Goal: Task Accomplishment & Management: Complete application form

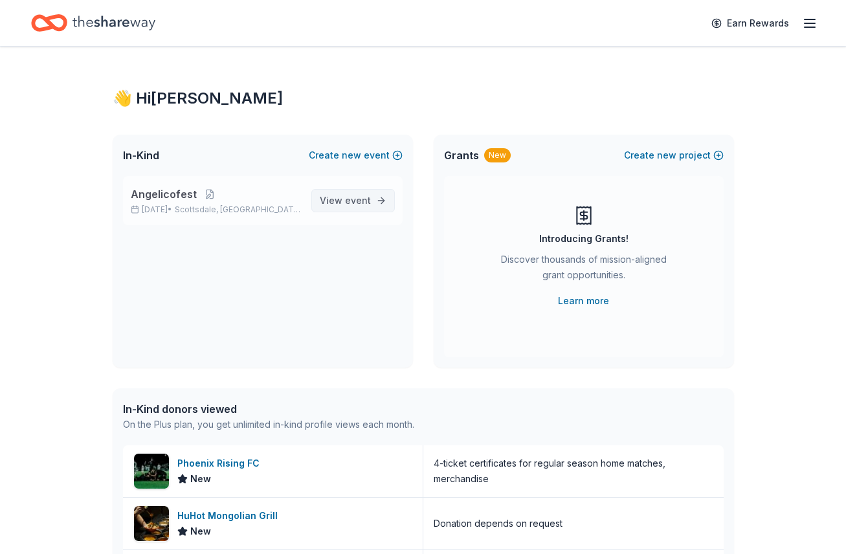
click at [360, 206] on span "View event" at bounding box center [345, 201] width 51 height 16
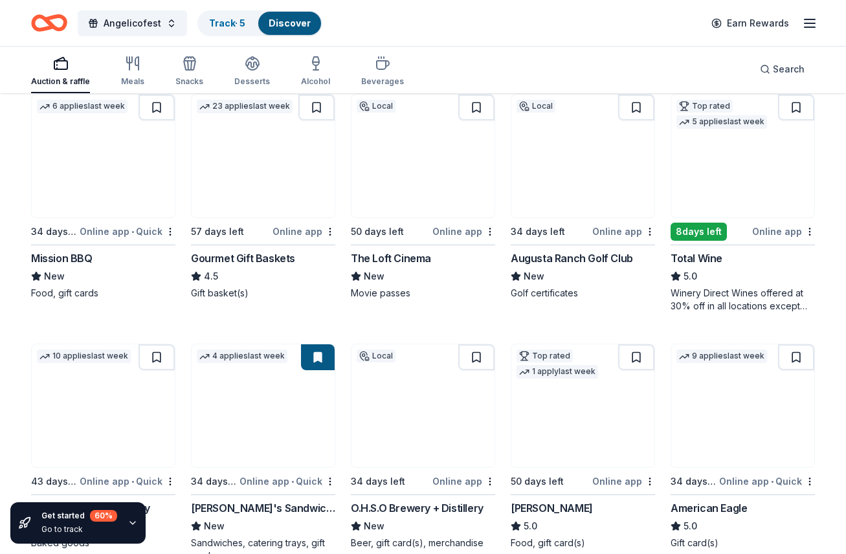
scroll to position [1395, 0]
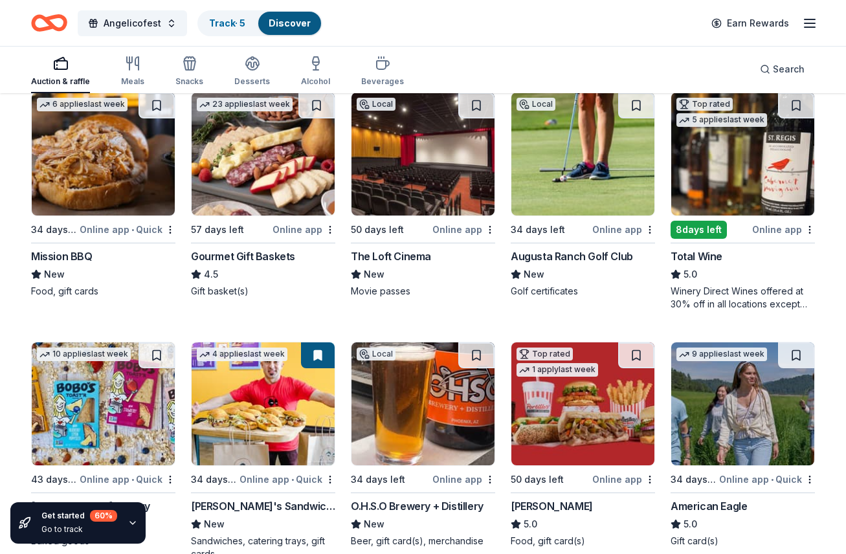
click at [411, 251] on div "The Loft Cinema" at bounding box center [391, 256] width 80 height 16
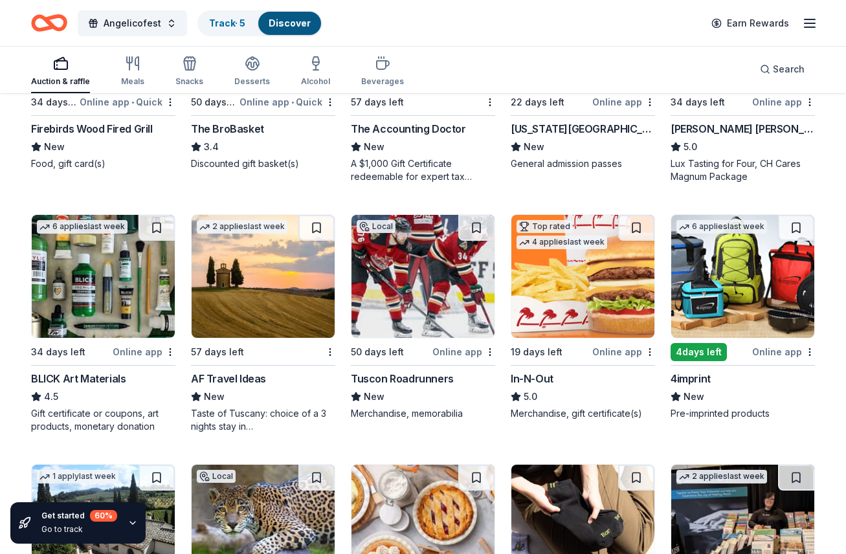
scroll to position [2509, 0]
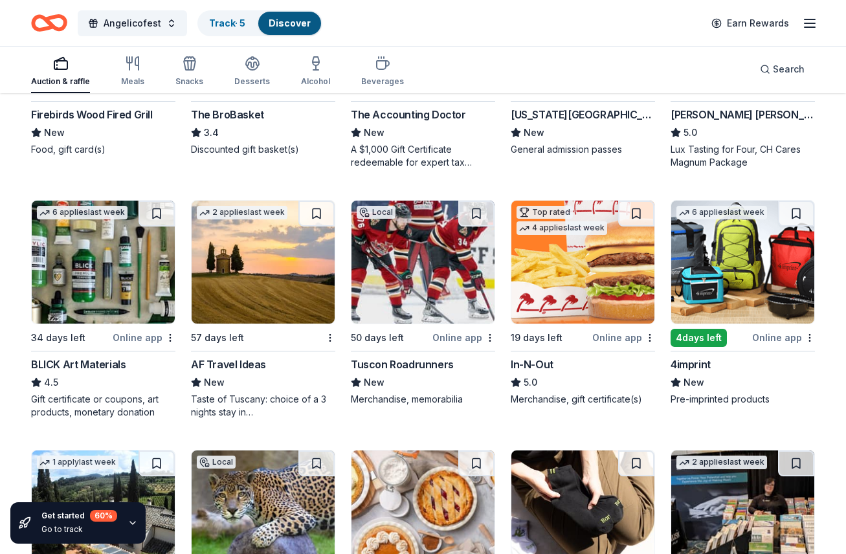
click at [532, 359] on div "In-N-Out" at bounding box center [531, 364] width 43 height 16
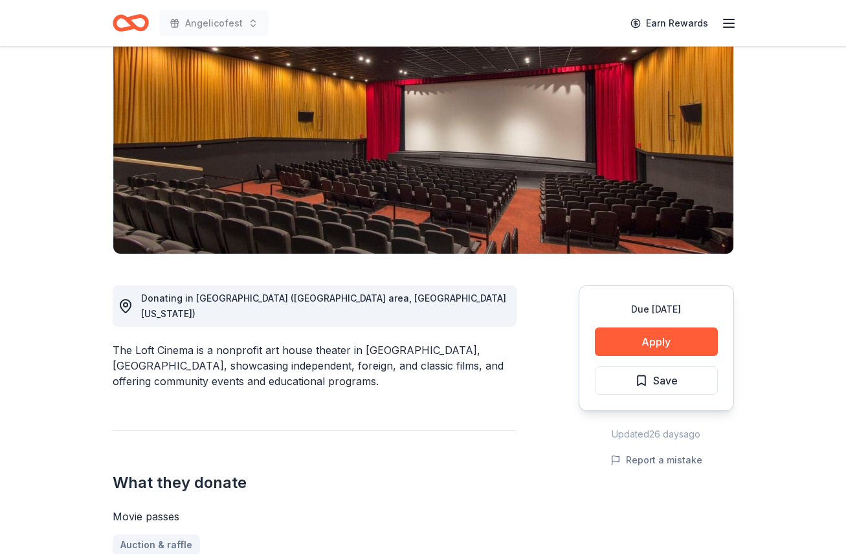
scroll to position [141, 0]
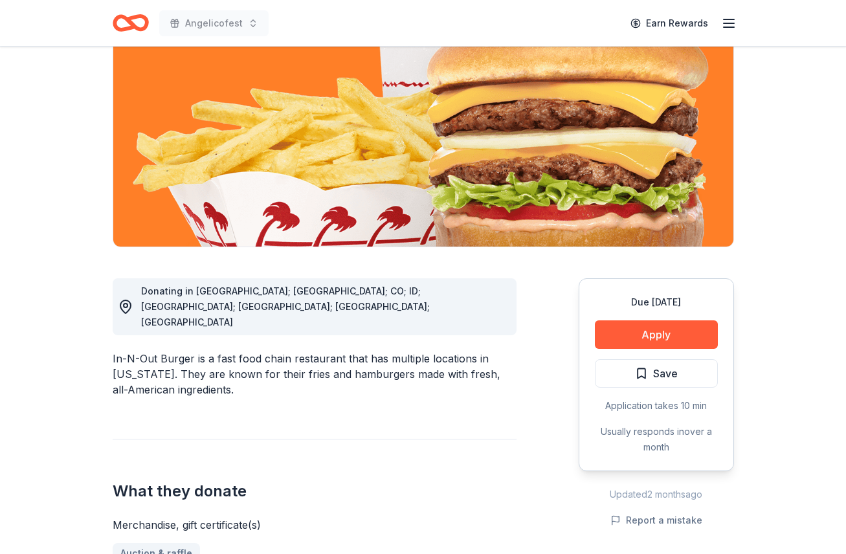
scroll to position [163, 0]
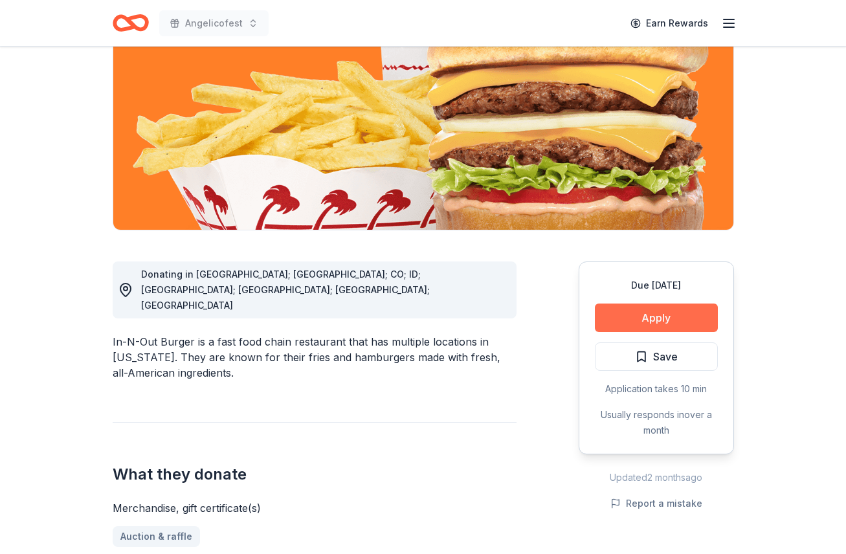
click at [643, 327] on button "Apply" at bounding box center [656, 317] width 123 height 28
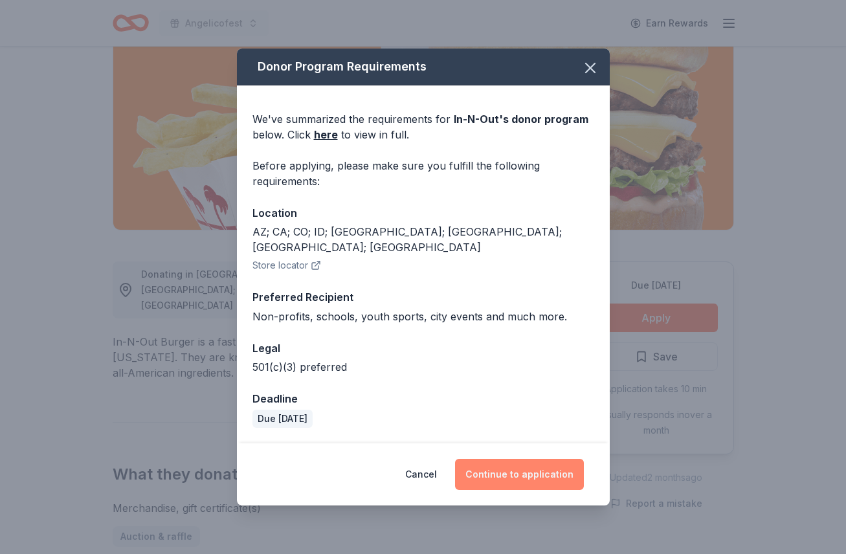
click at [515, 466] on button "Continue to application" at bounding box center [519, 474] width 129 height 31
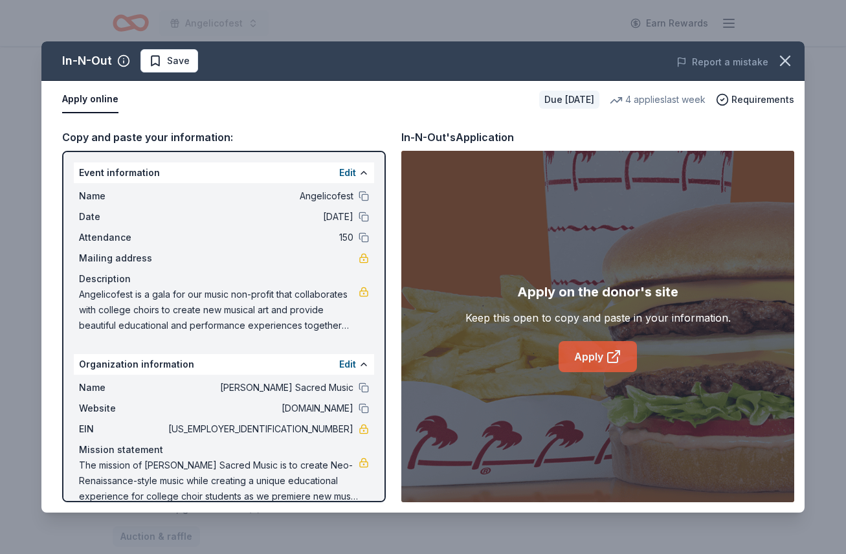
click at [619, 351] on icon at bounding box center [615, 354] width 7 height 7
